Goal: Task Accomplishment & Management: Use online tool/utility

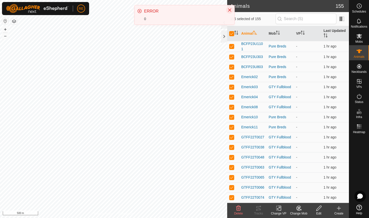
click at [230, 10] on icon "Close" at bounding box center [230, 10] width 4 height 4
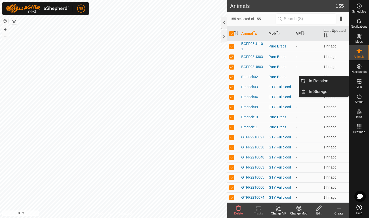
click at [358, 82] on icon at bounding box center [359, 81] width 6 height 6
click at [360, 82] on icon at bounding box center [359, 81] width 6 height 6
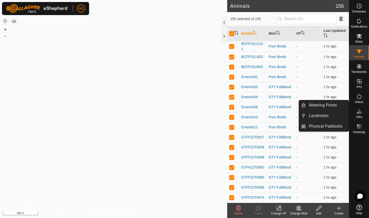
click at [340, 208] on icon at bounding box center [339, 208] width 4 height 0
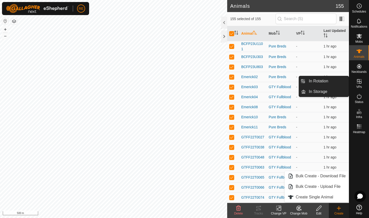
click at [360, 83] on icon at bounding box center [359, 81] width 6 height 6
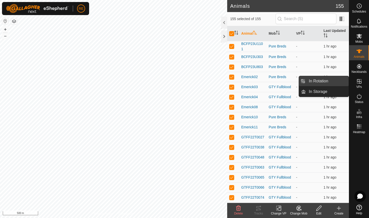
click at [326, 81] on link "In Rotation" at bounding box center [327, 81] width 43 height 10
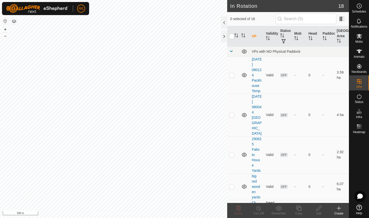
click at [338, 207] on icon at bounding box center [339, 208] width 6 height 6
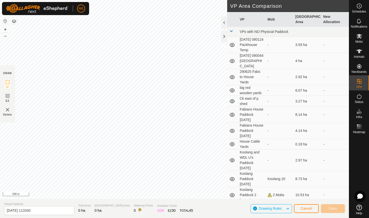
click at [306, 208] on span "Cancel" at bounding box center [307, 208] width 12 height 4
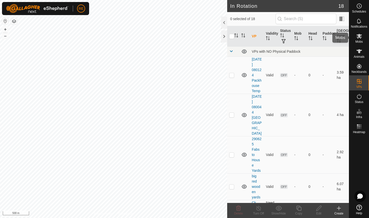
click at [359, 36] on icon at bounding box center [360, 36] width 6 height 5
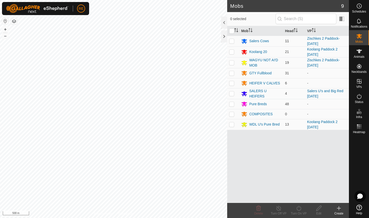
click at [232, 42] on p-checkbox at bounding box center [231, 41] width 5 height 4
checkbox input "true"
click at [232, 52] on p-checkbox at bounding box center [231, 52] width 5 height 4
checkbox input "true"
click at [233, 61] on p-checkbox at bounding box center [231, 63] width 5 height 4
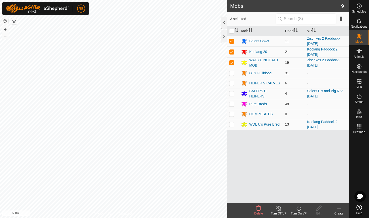
checkbox input "true"
click at [232, 74] on p-checkbox at bounding box center [231, 73] width 5 height 4
checkbox input "true"
click at [234, 125] on p-checkbox at bounding box center [231, 124] width 5 height 4
checkbox input "true"
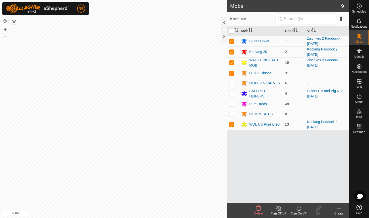
click at [232, 115] on p-checkbox at bounding box center [231, 114] width 5 height 4
click at [232, 114] on p-checkbox at bounding box center [231, 114] width 5 height 4
checkbox input "false"
click at [232, 104] on p-checkbox at bounding box center [231, 104] width 5 height 4
checkbox input "true"
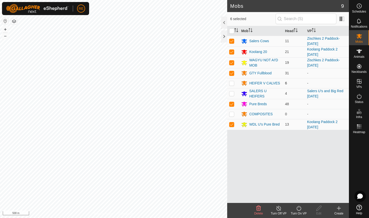
click at [231, 82] on p-checkbox at bounding box center [231, 83] width 5 height 4
checkbox input "true"
click at [5, 20] on button "button" at bounding box center [5, 21] width 6 height 6
click at [339, 210] on icon at bounding box center [339, 208] width 0 height 4
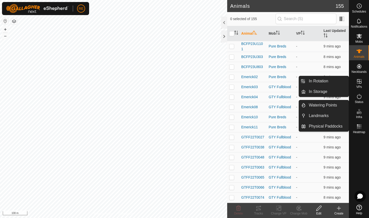
click at [360, 83] on icon at bounding box center [359, 81] width 5 height 5
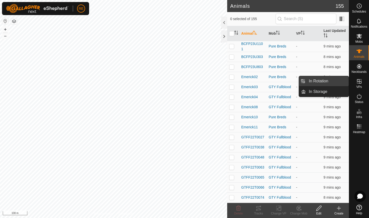
click at [326, 81] on link "In Rotation" at bounding box center [327, 81] width 43 height 10
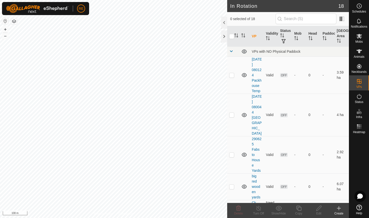
click at [339, 208] on icon at bounding box center [339, 208] width 4 height 0
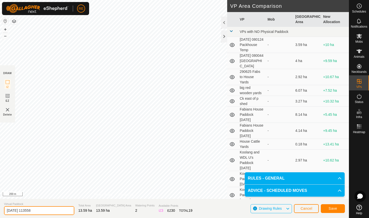
drag, startPoint x: 38, startPoint y: 210, endPoint x: 6, endPoint y: 211, distance: 32.4
click at [6, 211] on input "2025-08-23 113558" at bounding box center [39, 210] width 70 height 9
type input "Salers track to Yards 230825"
click at [332, 208] on span "Save" at bounding box center [333, 208] width 9 height 4
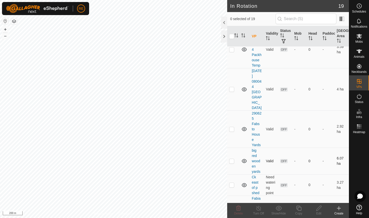
scroll to position [27, 0]
checkbox input "true"
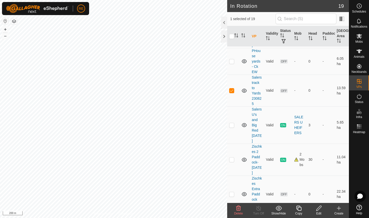
scroll to position [487, 0]
click at [359, 38] on icon at bounding box center [359, 36] width 6 height 6
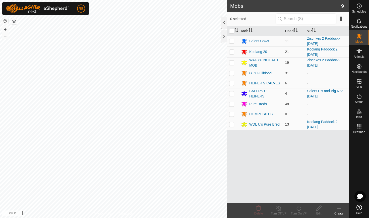
click at [232, 41] on p-checkbox at bounding box center [231, 41] width 5 height 4
checkbox input "true"
click at [232, 64] on p-checkbox at bounding box center [231, 63] width 5 height 4
checkbox input "true"
click at [300, 209] on icon at bounding box center [299, 208] width 6 height 6
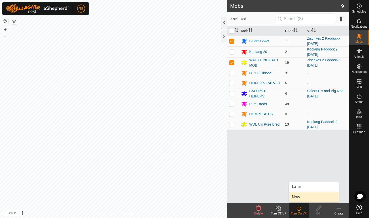
click at [295, 197] on link "Now" at bounding box center [314, 197] width 50 height 10
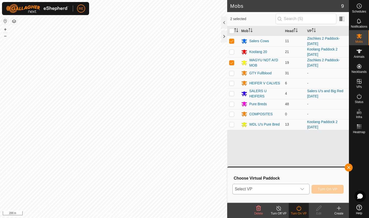
click at [302, 190] on icon "dropdown trigger" at bounding box center [303, 189] width 4 height 2
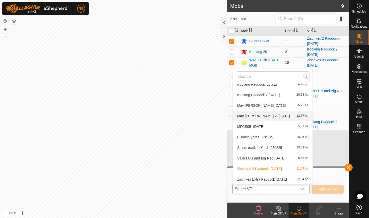
scroll to position [111, 0]
click at [261, 148] on li "Salers track to Yards 230825 13.59 ha" at bounding box center [273, 148] width 80 height 10
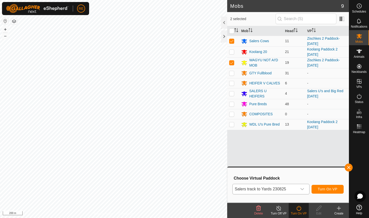
click at [335, 190] on span "Turn On VP" at bounding box center [328, 189] width 20 height 4
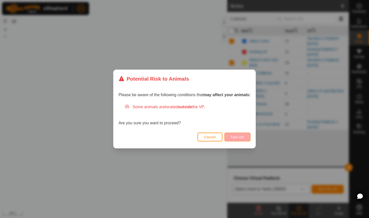
click at [242, 137] on span "Turn On" at bounding box center [238, 137] width 14 height 4
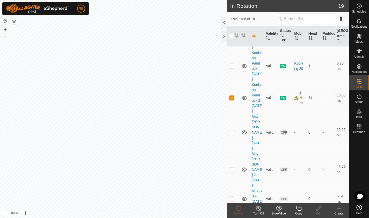
scroll to position [326, 0]
checkbox input "true"
checkbox input "false"
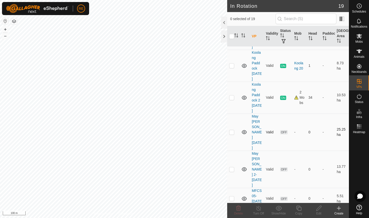
checkbox input "true"
checkbox input "false"
checkbox input "true"
checkbox input "false"
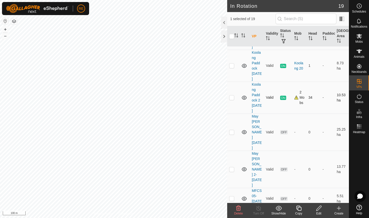
checkbox input "false"
checkbox input "true"
checkbox input "false"
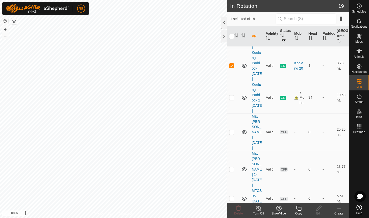
click at [259, 208] on icon at bounding box center [259, 208] width 6 height 6
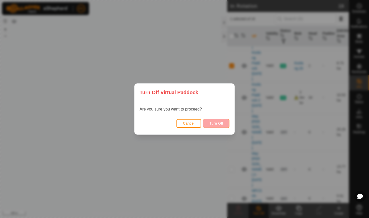
click at [217, 124] on span "Turn Off" at bounding box center [216, 123] width 14 height 4
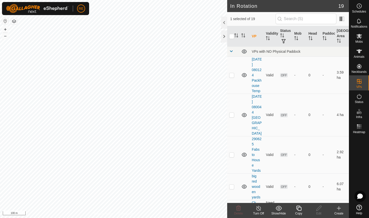
checkbox input "true"
checkbox input "false"
checkbox input "true"
click at [360, 38] on icon at bounding box center [359, 36] width 6 height 6
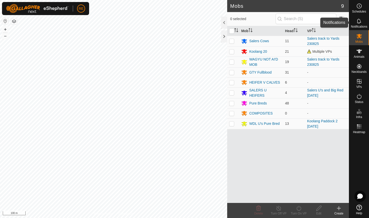
click at [360, 21] on icon at bounding box center [359, 21] width 4 height 5
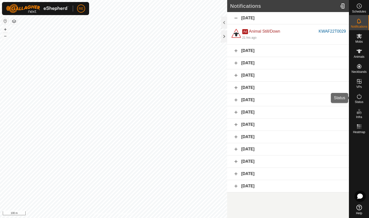
click at [360, 98] on icon at bounding box center [359, 96] width 5 height 5
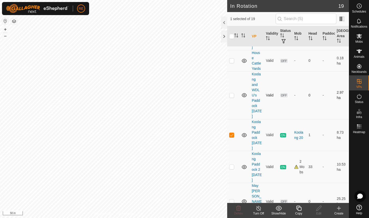
scroll to position [256, 0]
click at [231, 135] on p-checkbox at bounding box center [231, 135] width 5 height 4
checkbox input "false"
checkbox input "true"
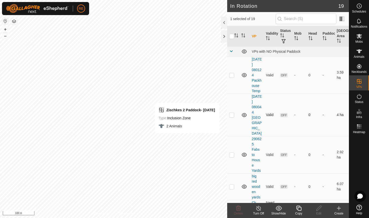
scroll to position [0, 0]
checkbox input "true"
checkbox input "false"
checkbox input "true"
